Goal: Information Seeking & Learning: Learn about a topic

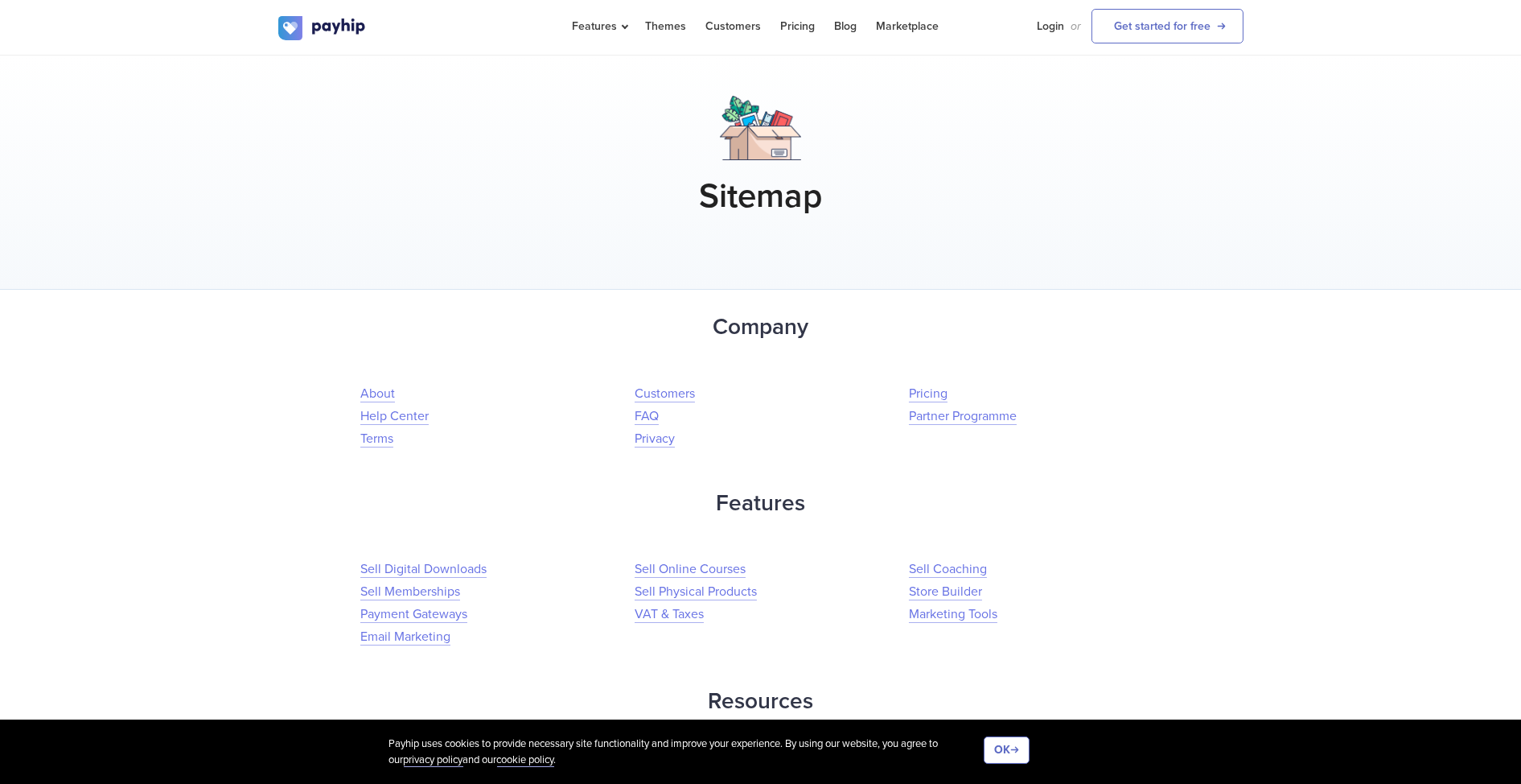
click at [527, 358] on p at bounding box center [761, 358] width 965 height 21
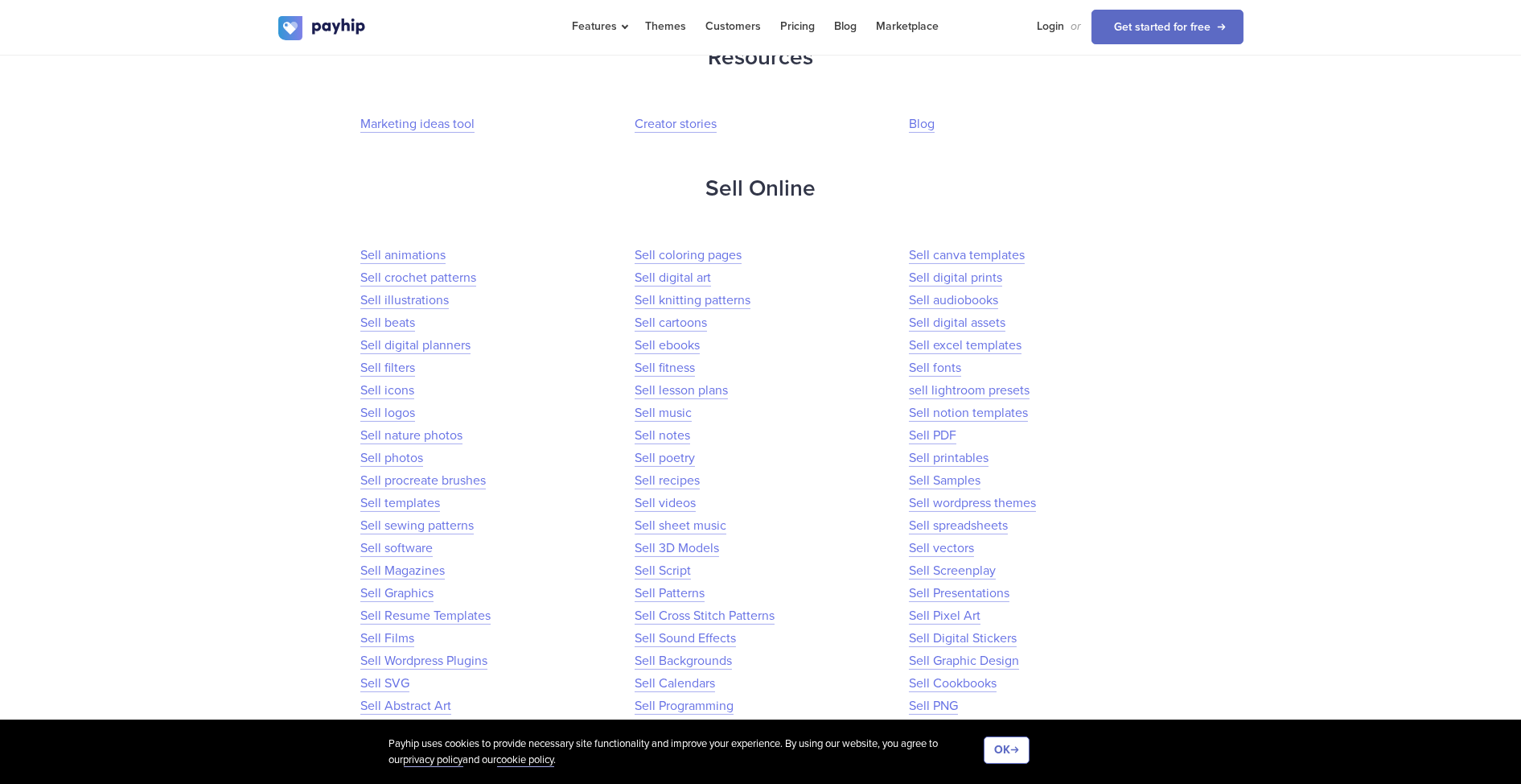
scroll to position [678, 0]
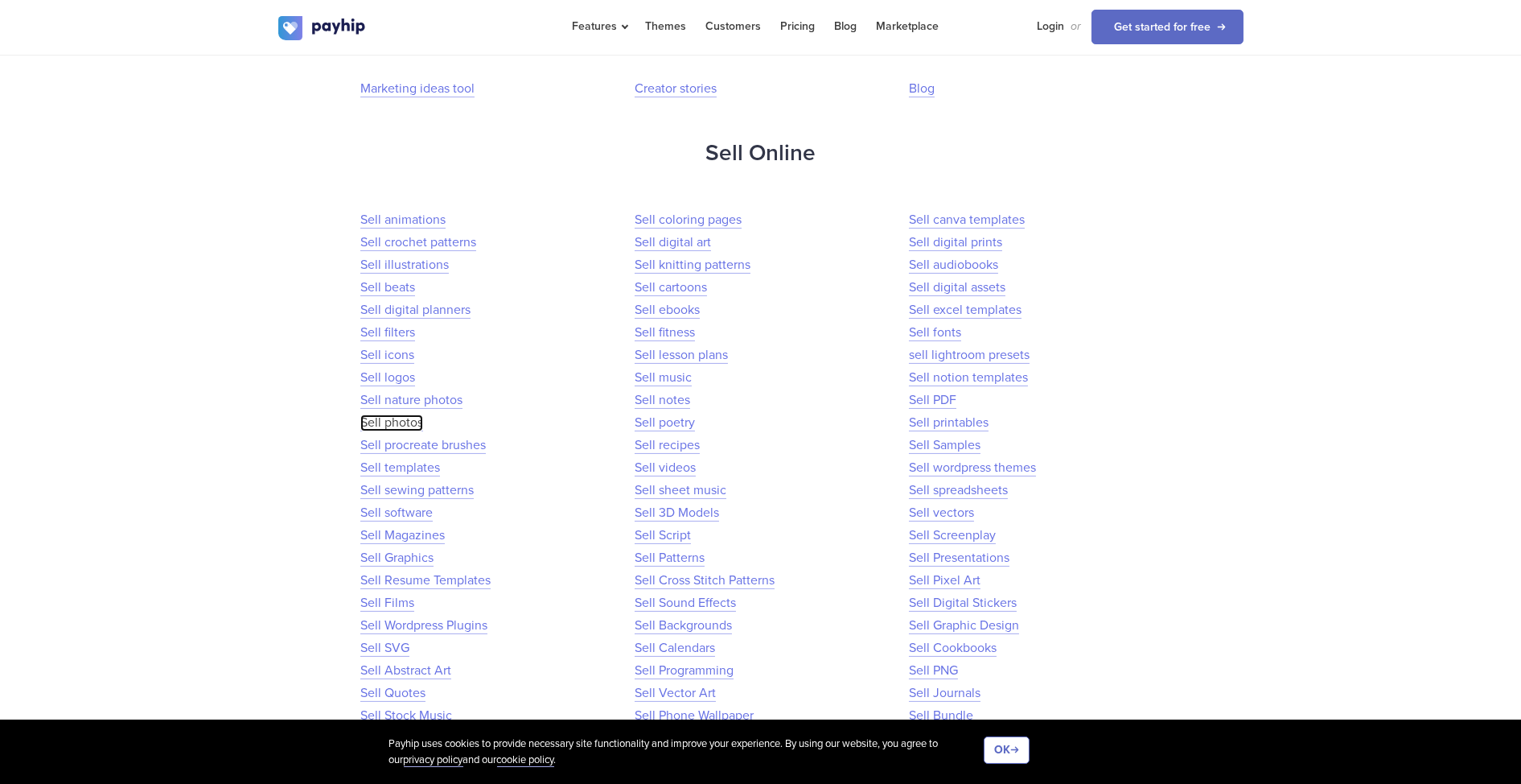
click at [402, 421] on link "Sell photos" at bounding box center [391, 423] width 63 height 17
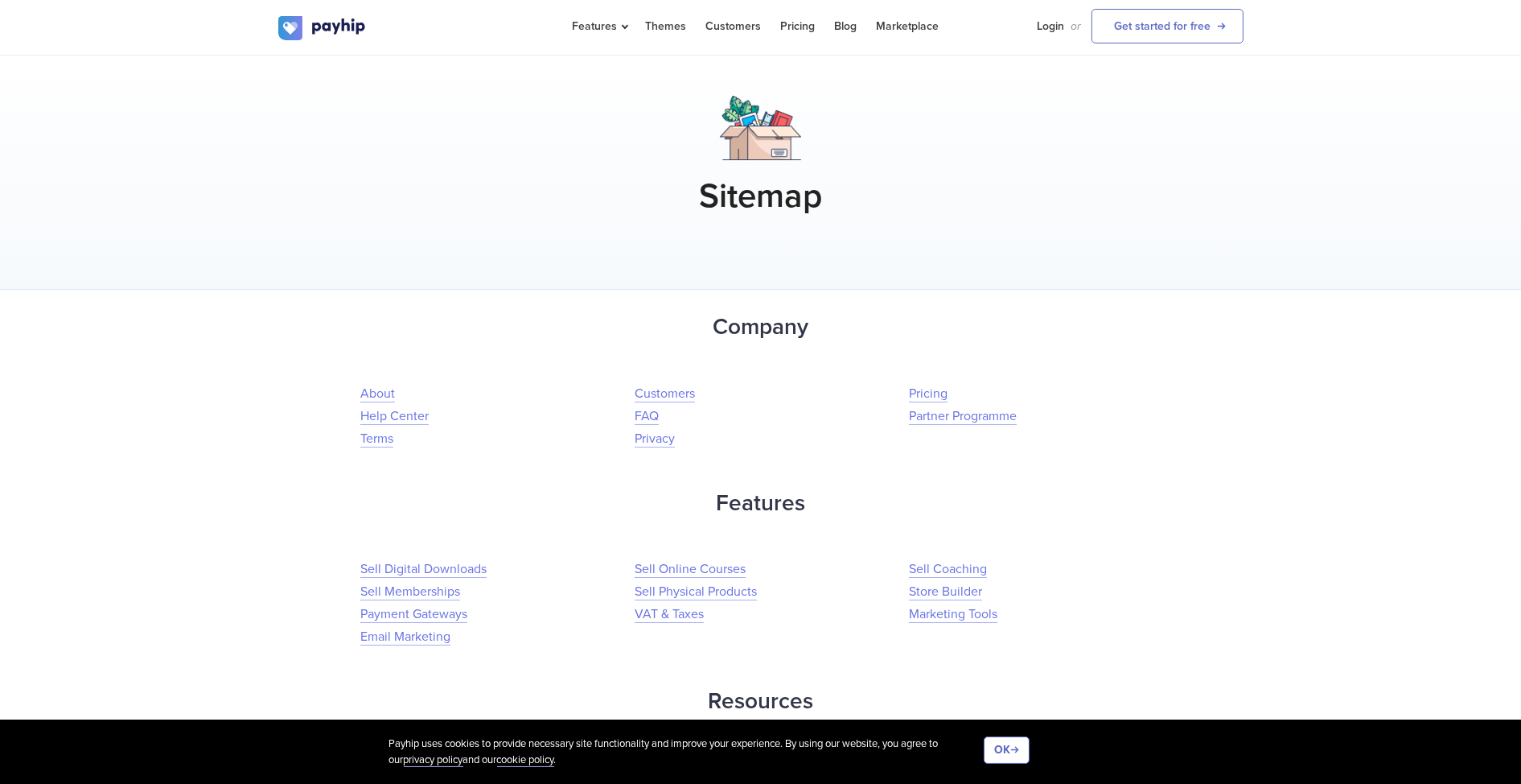
click at [301, 240] on div "Sitemap" at bounding box center [760, 172] width 1521 height 234
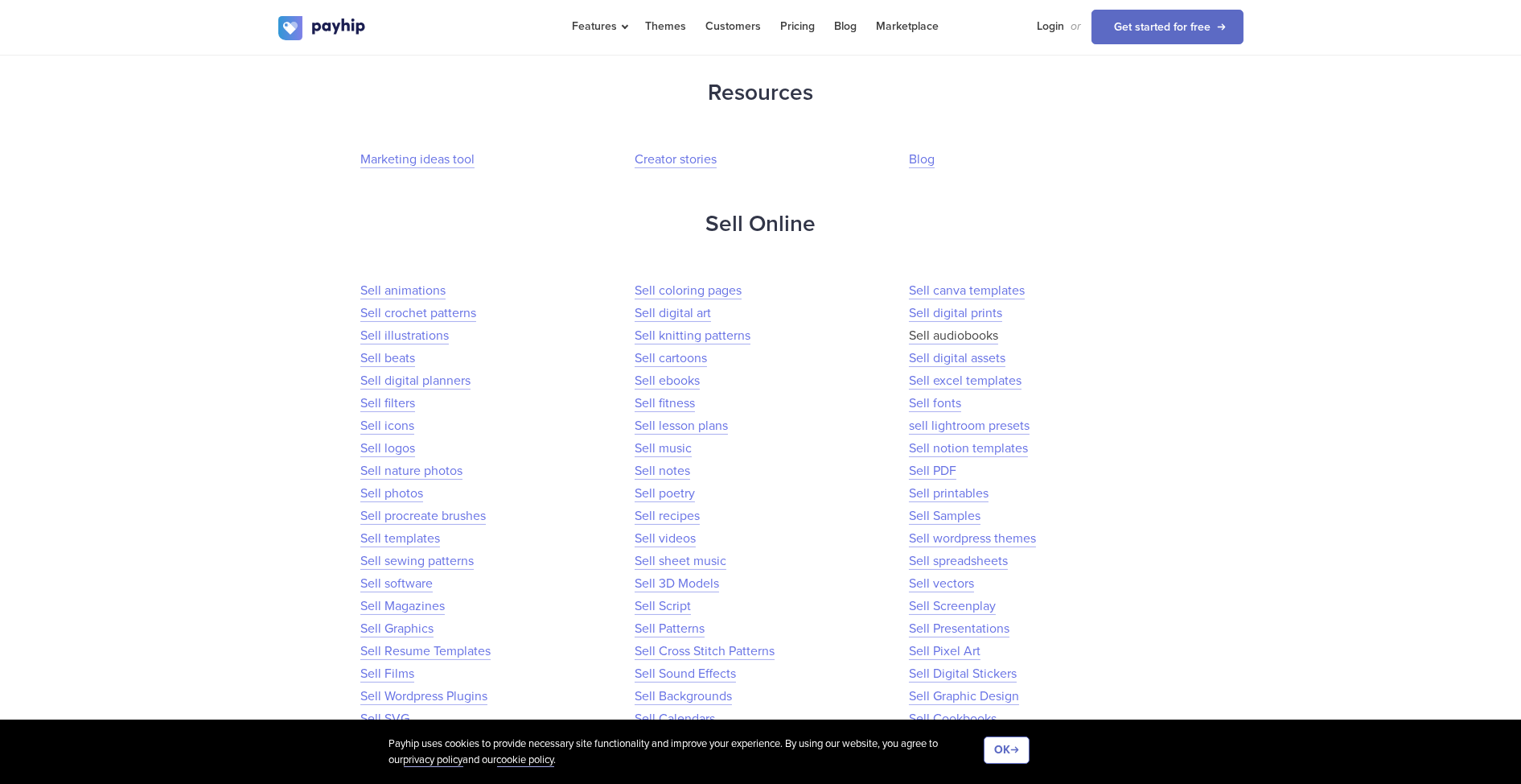
scroll to position [643, 0]
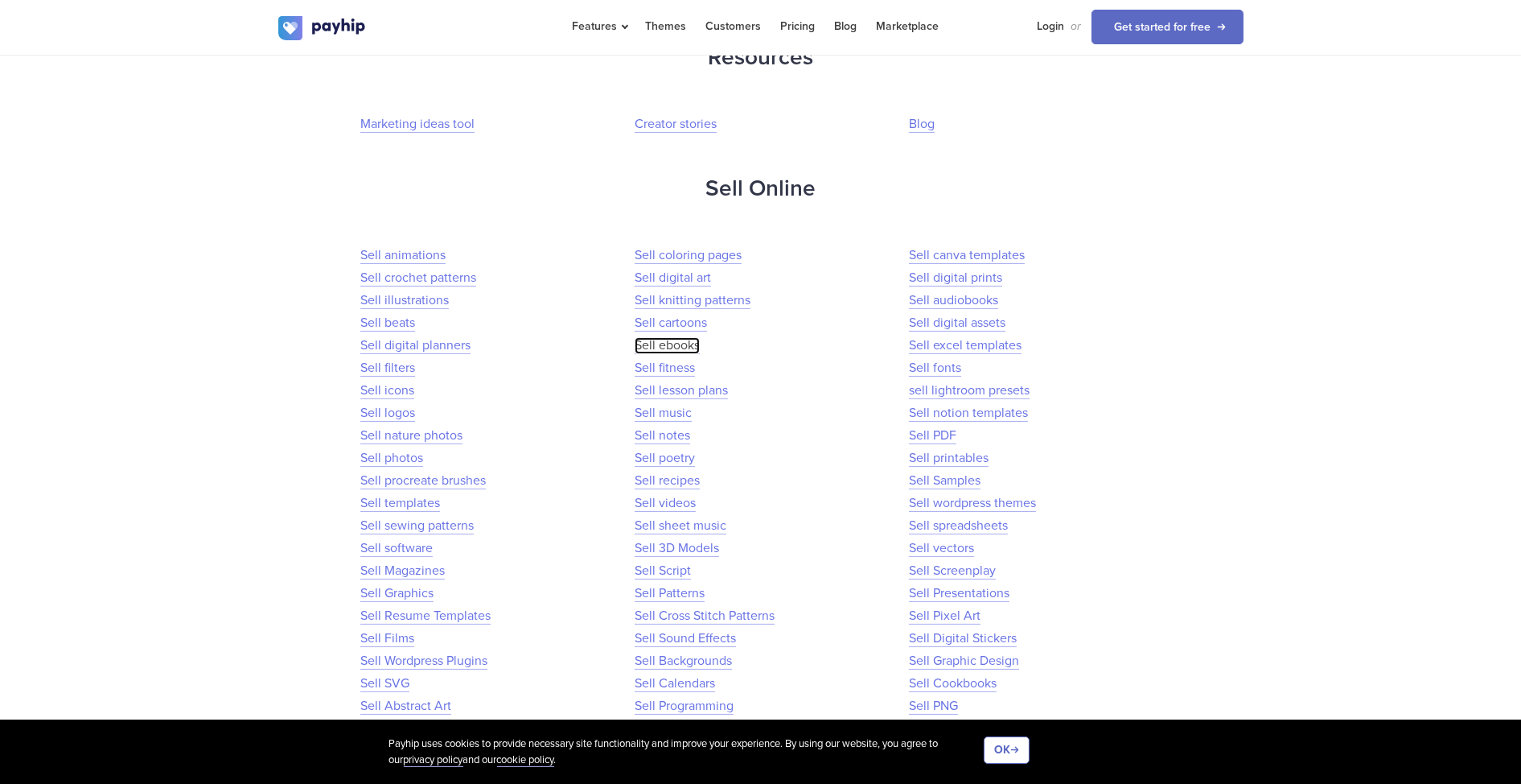
click at [688, 345] on link "Sell ebooks" at bounding box center [667, 346] width 65 height 17
